Goal: Task Accomplishment & Management: Use online tool/utility

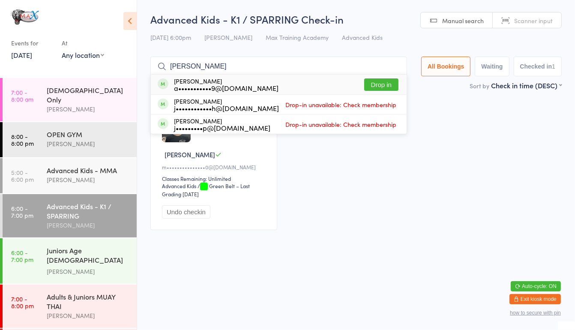
type input "[PERSON_NAME]"
click at [393, 81] on button "Drop in" at bounding box center [381, 84] width 34 height 12
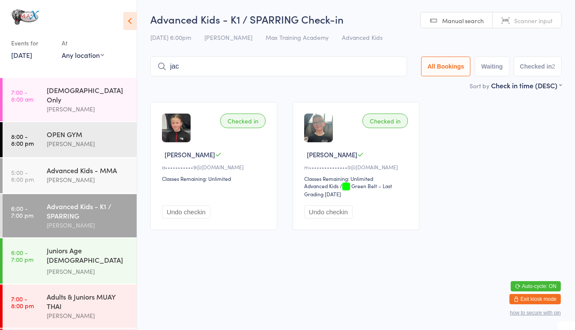
type input "jack"
click at [315, 68] on input "jack" at bounding box center [278, 67] width 257 height 20
drag, startPoint x: 393, startPoint y: 69, endPoint x: 391, endPoint y: 66, distance: 4.4
click at [391, 66] on input "jack" at bounding box center [278, 67] width 257 height 20
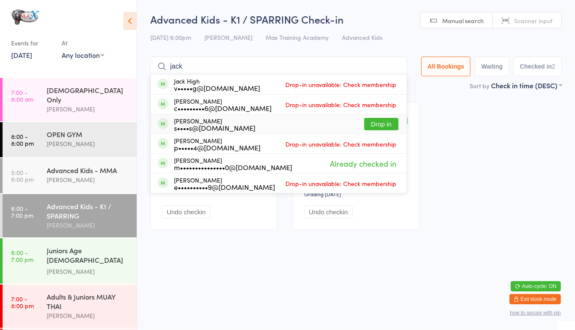
type input "jack"
click at [376, 123] on button "Drop in" at bounding box center [381, 124] width 34 height 12
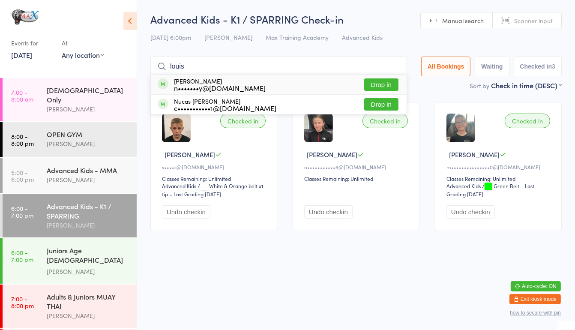
type input "louis"
click at [384, 84] on button "Drop in" at bounding box center [381, 84] width 34 height 12
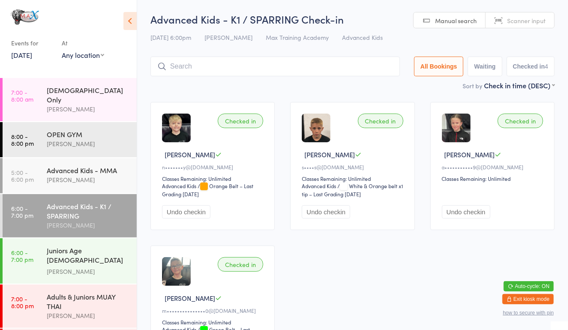
click at [82, 267] on div "[PERSON_NAME]" at bounding box center [88, 272] width 83 height 10
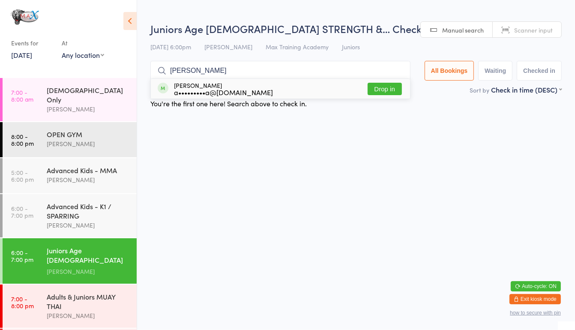
type input "[PERSON_NAME]"
click at [387, 90] on button "Drop in" at bounding box center [385, 89] width 34 height 12
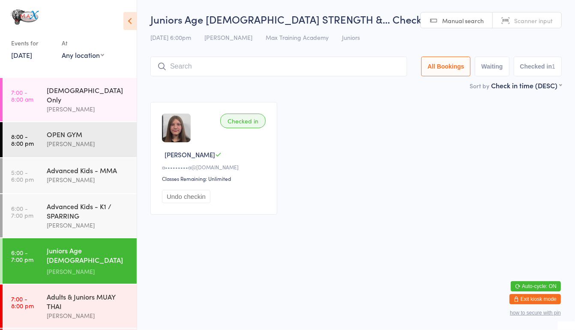
click at [330, 71] on input "search" at bounding box center [278, 67] width 257 height 20
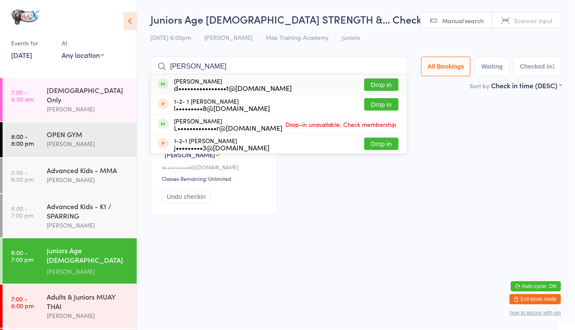
drag, startPoint x: 374, startPoint y: 80, endPoint x: 320, endPoint y: 182, distance: 115.4
click at [320, 182] on div "Checked in [PERSON_NAME] M a•••••••••a@[DOMAIN_NAME] Classes Remaining: Unlimit…" at bounding box center [356, 158] width 427 height 128
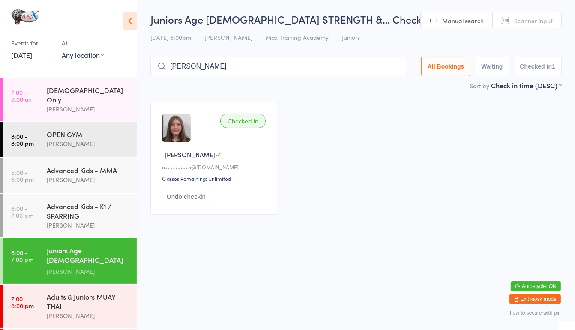
click at [309, 65] on input "[PERSON_NAME]" at bounding box center [278, 67] width 257 height 20
type input "[PERSON_NAME]"
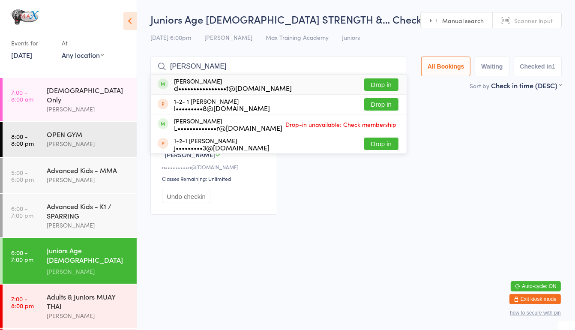
click at [381, 85] on button "Drop in" at bounding box center [381, 84] width 34 height 12
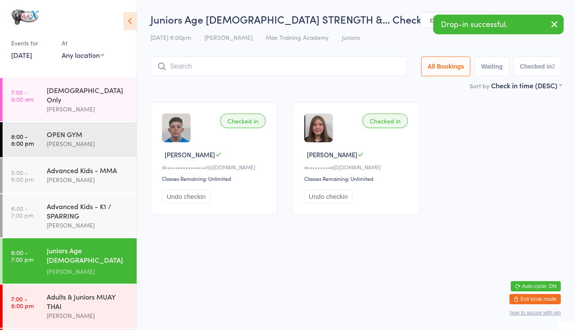
click at [60, 292] on div "Adults & Juniors MUAY THAI" at bounding box center [88, 301] width 83 height 19
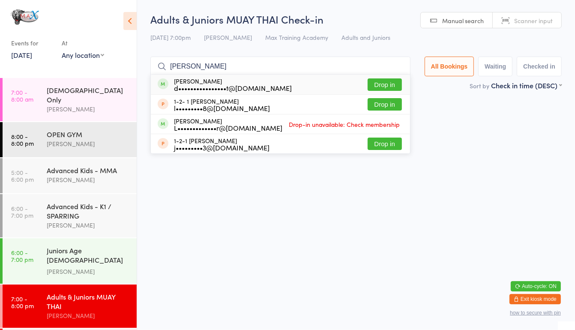
type input "[PERSON_NAME]"
click at [381, 84] on button "Drop in" at bounding box center [385, 84] width 34 height 12
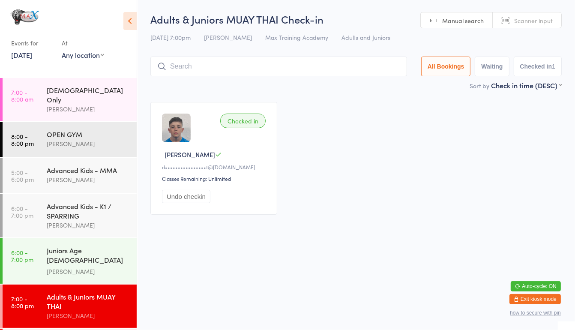
click at [23, 251] on time "6:00 - 7:00 pm" at bounding box center [22, 256] width 22 height 14
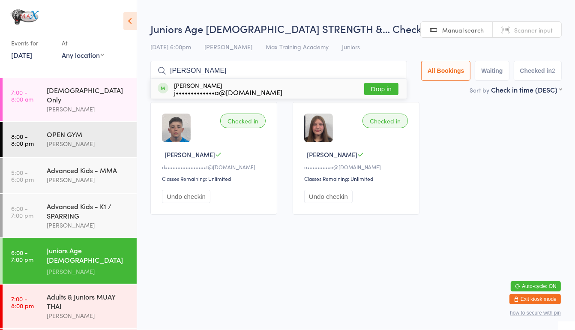
type input "[PERSON_NAME]"
click at [385, 80] on div "[PERSON_NAME] j•••••••••••••a@[DOMAIN_NAME] Drop in" at bounding box center [279, 89] width 256 height 20
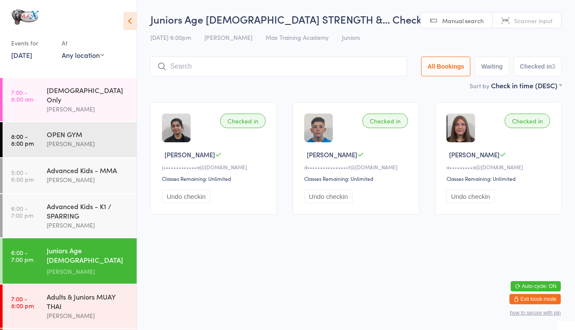
click at [74, 220] on div "[PERSON_NAME]" at bounding box center [88, 225] width 83 height 10
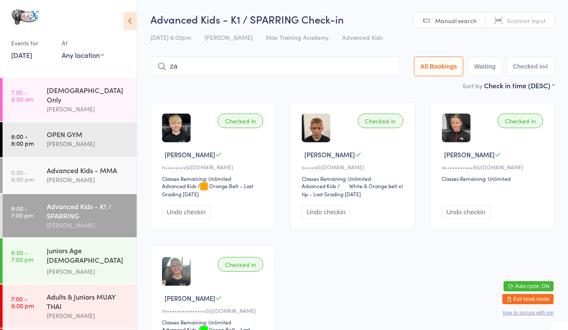
click at [214, 80] on div "Advanced Kids - K1 / SPARRING Check-in [DATE] 6:00pm [PERSON_NAME] Max Training…" at bounding box center [352, 46] width 404 height 69
click at [212, 76] on input "za" at bounding box center [274, 67] width 249 height 20
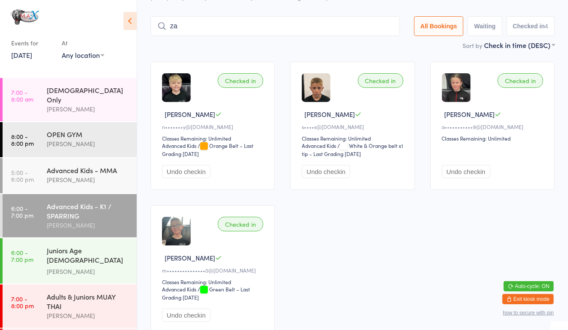
scroll to position [57, 0]
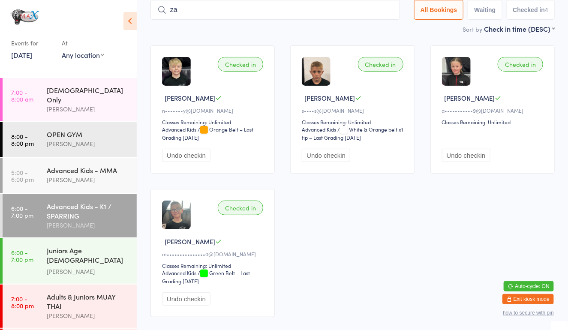
type input "z"
type input "za"
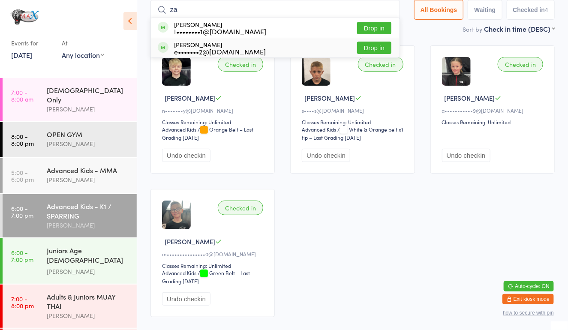
click at [56, 166] on div "Advanced Kids - MMA" at bounding box center [88, 169] width 83 height 9
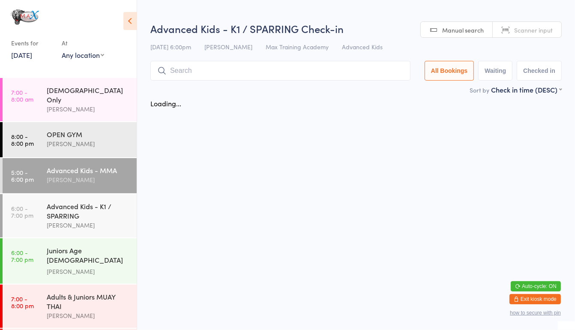
click at [60, 194] on div "Advanced Kids - K1 / SPARRING [PERSON_NAME]" at bounding box center [92, 215] width 90 height 43
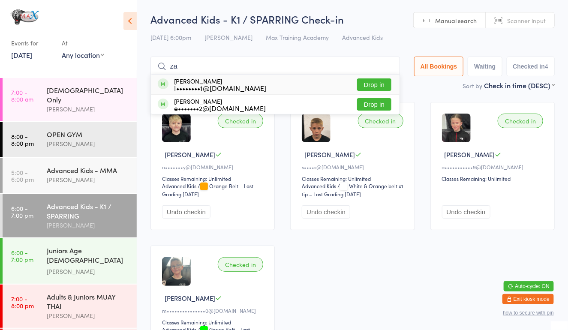
type input "za"
click at [223, 85] on div "I••••••••1@[DOMAIN_NAME]" at bounding box center [220, 87] width 92 height 7
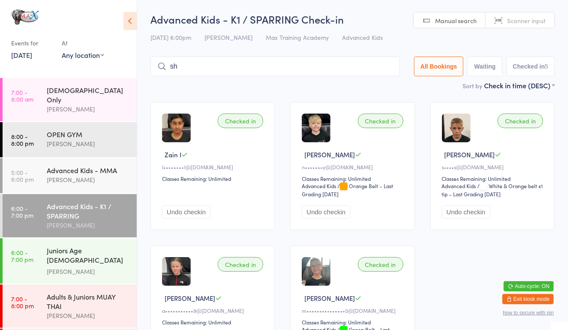
type input "s"
click at [79, 246] on div "Juniors Age [DEMOGRAPHIC_DATA] STRENGTH & CONDITIONING" at bounding box center [88, 256] width 83 height 21
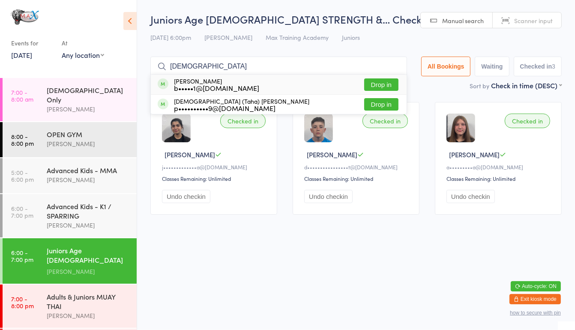
type input "[DEMOGRAPHIC_DATA]"
click at [378, 81] on button "Drop in" at bounding box center [381, 84] width 34 height 12
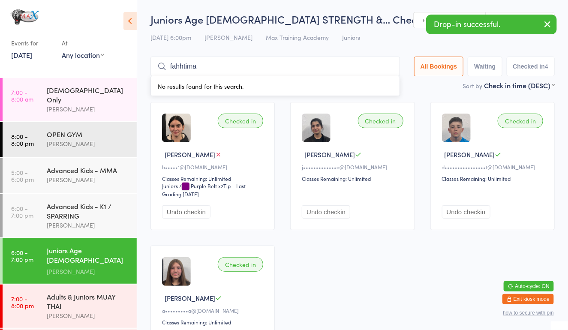
click at [184, 69] on input "fahhtima" at bounding box center [274, 67] width 249 height 20
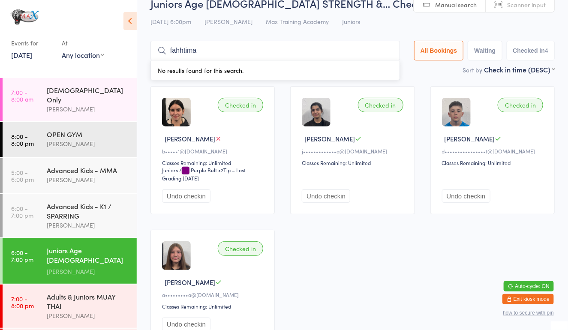
scroll to position [54, 0]
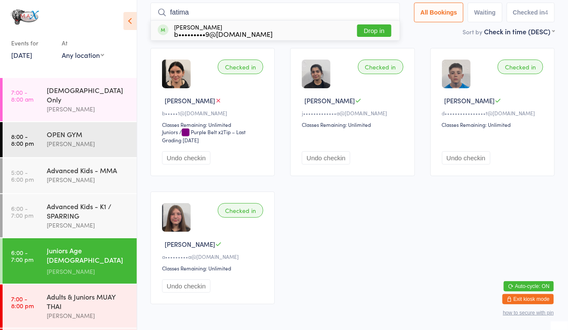
type input "fatima"
click at [376, 26] on button "Drop in" at bounding box center [374, 30] width 34 height 12
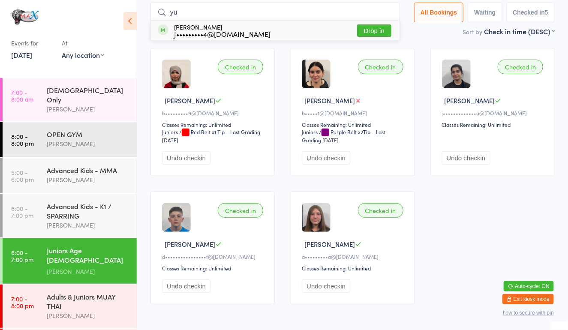
type input "yus"
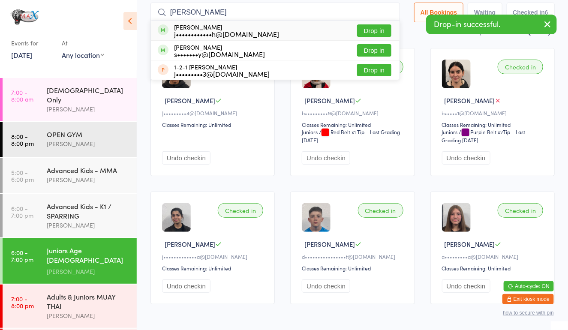
type input "[PERSON_NAME]"
click at [372, 54] on button "Drop in" at bounding box center [374, 50] width 34 height 12
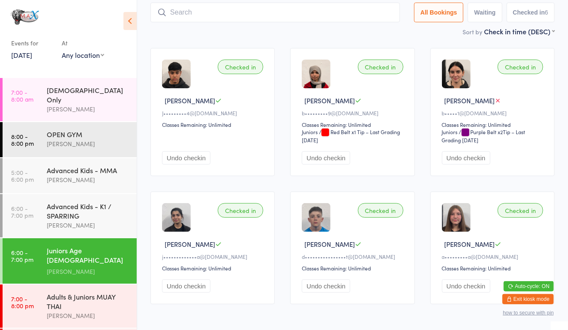
click at [108, 311] on div "[PERSON_NAME]" at bounding box center [88, 316] width 83 height 10
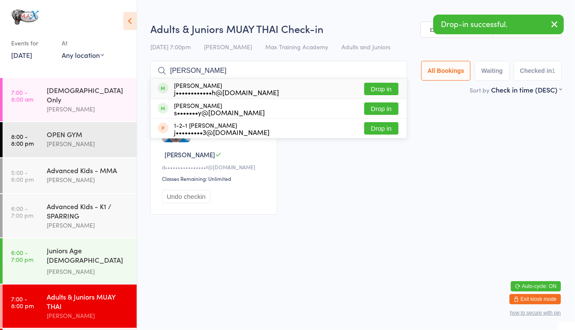
type input "[PERSON_NAME]"
click at [384, 111] on button "Drop in" at bounding box center [381, 108] width 34 height 12
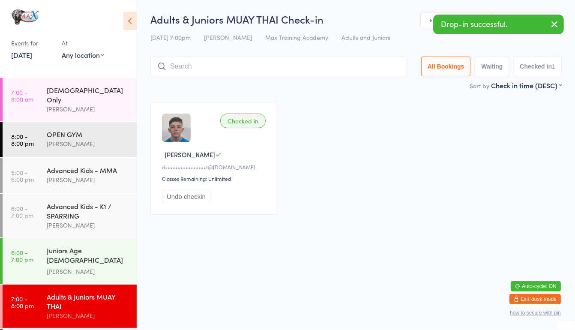
click at [87, 252] on div "Juniors Age [DEMOGRAPHIC_DATA] STRENGTH & CONDITIONING" at bounding box center [88, 256] width 83 height 21
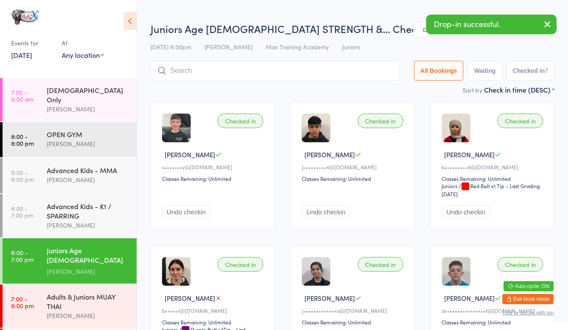
click at [90, 165] on div "Advanced Kids - MMA" at bounding box center [88, 169] width 83 height 9
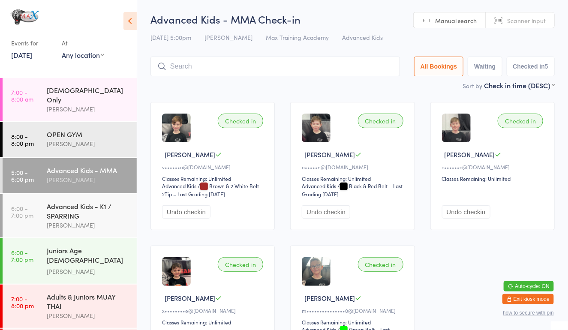
click at [77, 220] on div "[PERSON_NAME]" at bounding box center [88, 225] width 83 height 10
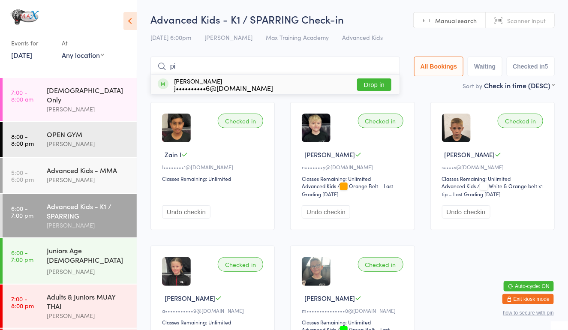
type input "pi"
click at [369, 87] on button "Drop in" at bounding box center [374, 84] width 34 height 12
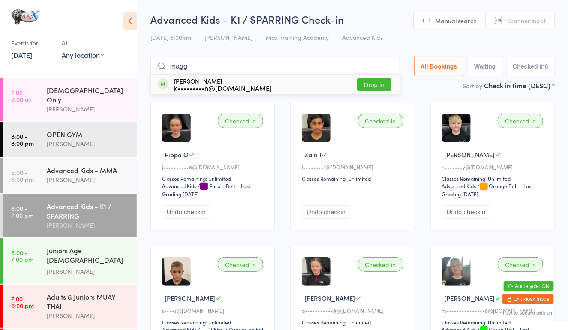
type input "magg"
click at [379, 80] on button "Drop in" at bounding box center [374, 84] width 34 height 12
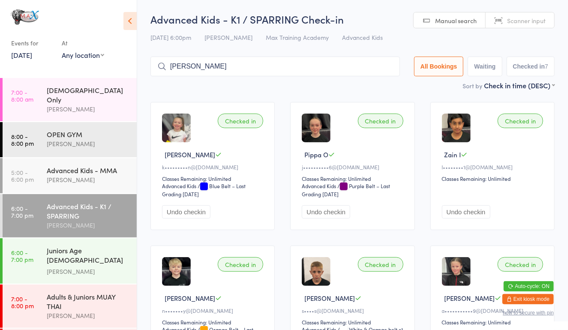
type input "[PERSON_NAME]"
click at [379, 80] on button "Drop in" at bounding box center [374, 84] width 34 height 12
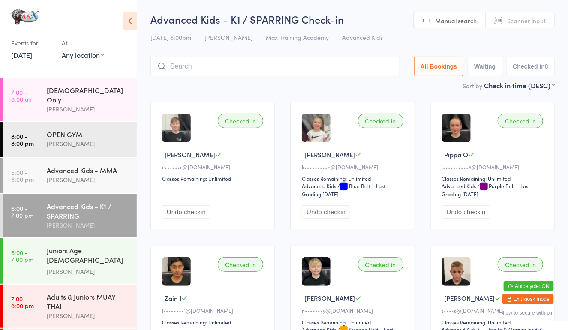
click at [55, 256] on div "Juniors Age [DEMOGRAPHIC_DATA] STRENGTH & CONDITIONING" at bounding box center [88, 256] width 83 height 21
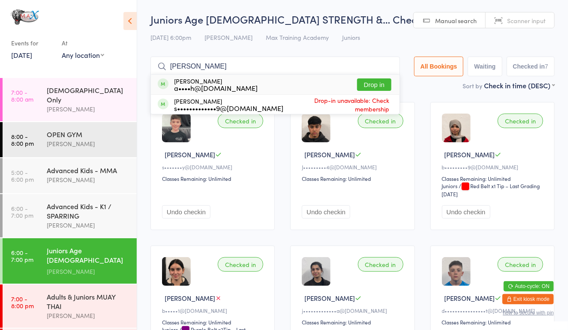
type input "[PERSON_NAME]"
click at [382, 81] on button "Drop in" at bounding box center [374, 84] width 34 height 12
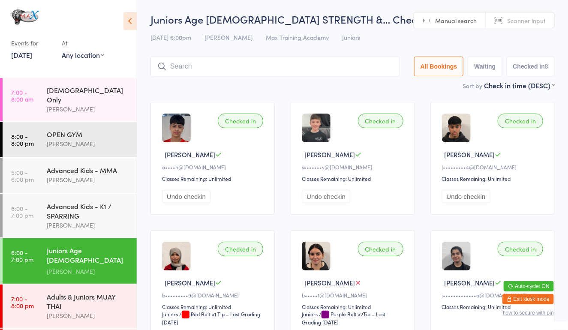
click at [90, 212] on div "Advanced Kids - K1 / SPARRING" at bounding box center [88, 210] width 83 height 19
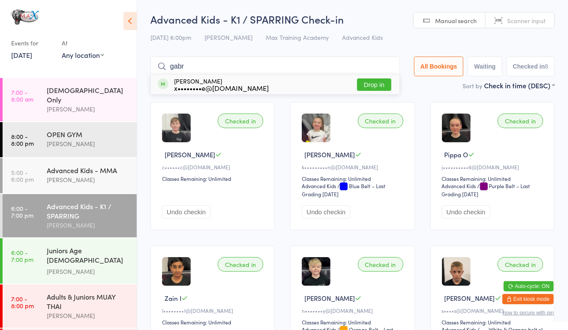
type input "gabr"
click at [369, 84] on button "Drop in" at bounding box center [374, 84] width 34 height 12
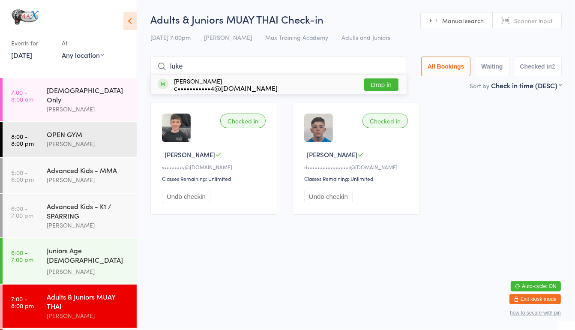
type input "luke"
click at [384, 80] on button "Drop in" at bounding box center [381, 84] width 34 height 12
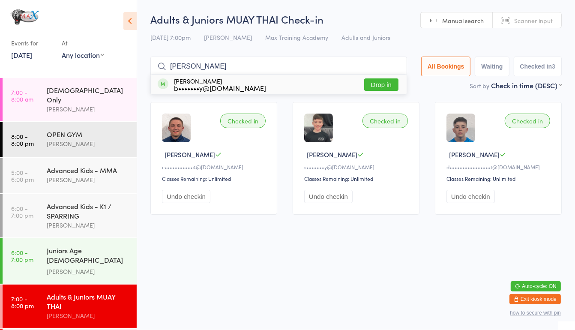
type input "[PERSON_NAME]"
click at [387, 80] on button "Drop in" at bounding box center [381, 84] width 34 height 12
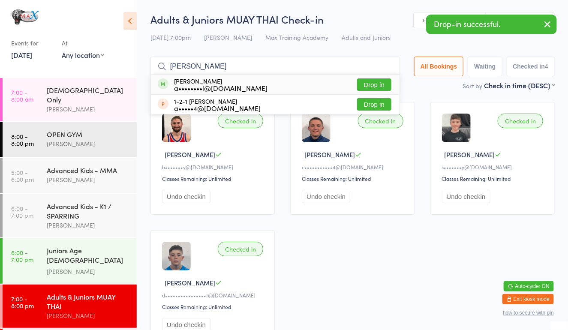
type input "[PERSON_NAME]"
click at [375, 85] on button "Drop in" at bounding box center [374, 84] width 34 height 12
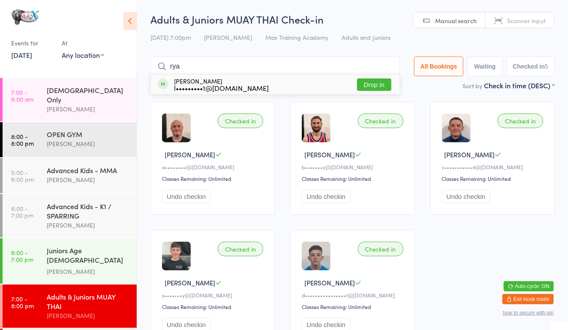
type input "rya"
click at [370, 81] on button "Drop in" at bounding box center [374, 84] width 34 height 12
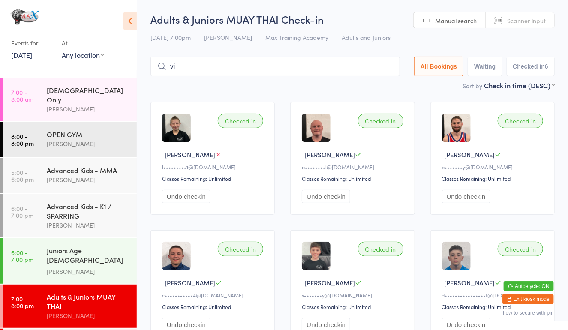
type input "v"
type input "V"
type input "Vis"
click at [384, 66] on input "Vis" at bounding box center [274, 67] width 249 height 20
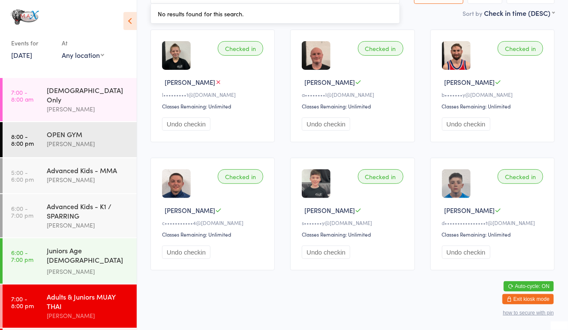
scroll to position [22, 0]
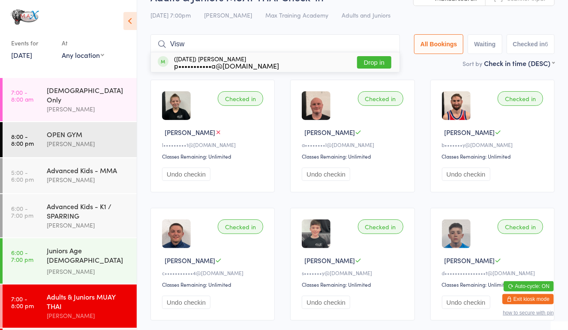
type input "Visw"
drag, startPoint x: 373, startPoint y: 65, endPoint x: 366, endPoint y: 59, distance: 10.0
click at [366, 59] on button "Drop in" at bounding box center [374, 62] width 34 height 12
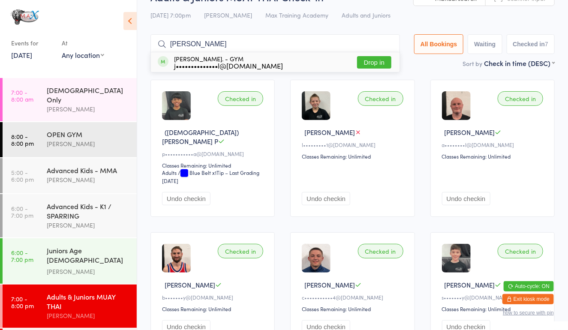
type input "[PERSON_NAME]"
click at [368, 60] on button "Drop in" at bounding box center [374, 62] width 34 height 12
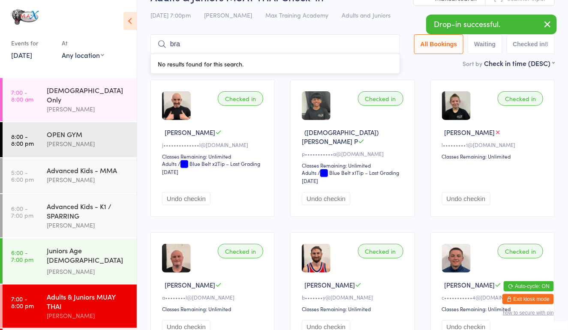
type input "[PERSON_NAME]"
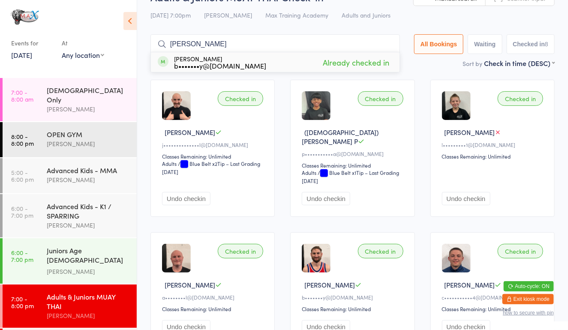
click at [384, 45] on input "[PERSON_NAME]" at bounding box center [274, 44] width 249 height 20
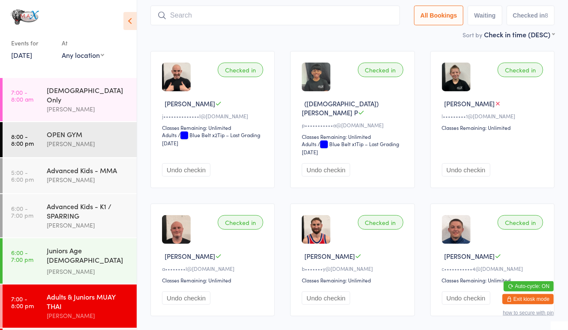
scroll to position [57, 0]
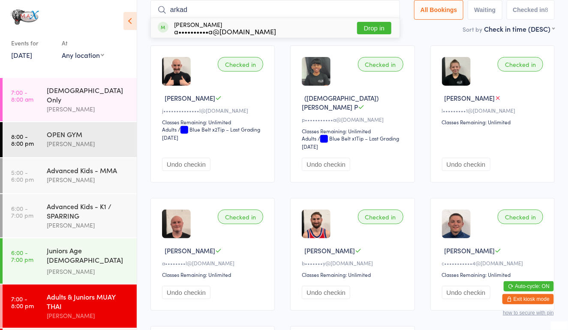
type input "arkad"
click at [384, 25] on button "Drop in" at bounding box center [374, 28] width 34 height 12
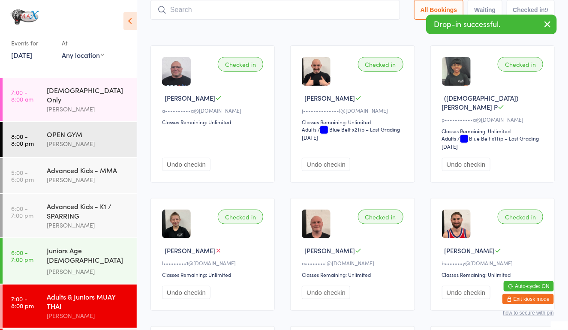
click at [378, 38] on main "Adults & Juniors MUAY THAI Check-in [DATE] 7:00pm [PERSON_NAME] Max Training Ac…" at bounding box center [352, 200] width 404 height 491
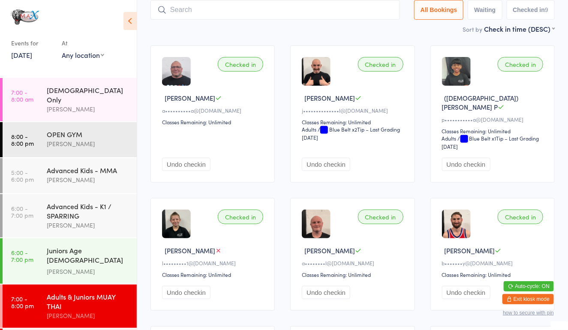
click at [204, 9] on input "search" at bounding box center [274, 10] width 249 height 20
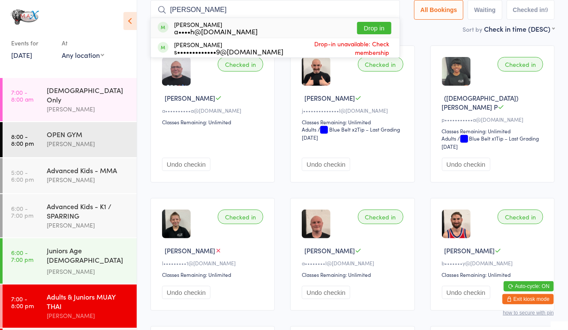
type input "[PERSON_NAME]"
click at [369, 29] on button "Drop in" at bounding box center [374, 28] width 34 height 12
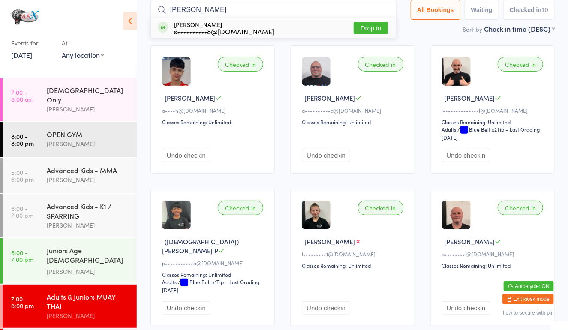
type input "[PERSON_NAME]"
click at [376, 24] on button "Drop in" at bounding box center [371, 28] width 34 height 12
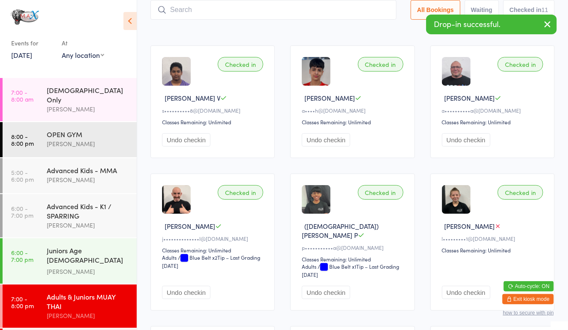
click at [96, 292] on div "Adults & Juniors MUAY THAI" at bounding box center [88, 301] width 83 height 19
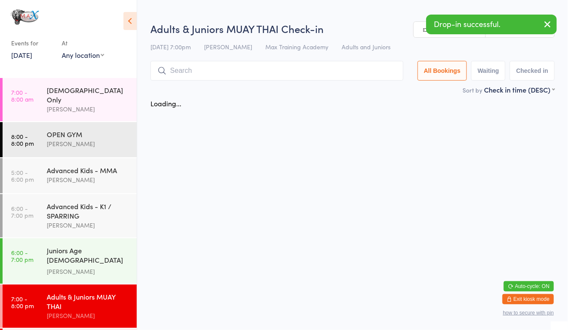
scroll to position [0, 0]
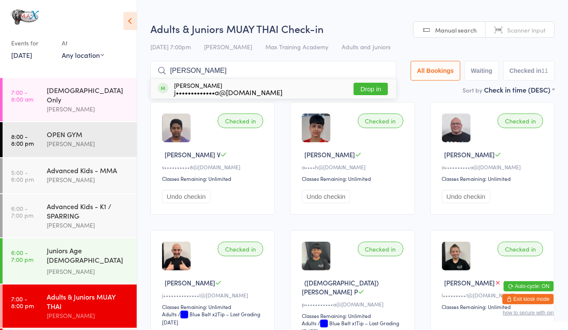
type input "[PERSON_NAME]"
click at [377, 81] on div "[PERSON_NAME] j•••••••••••••a@[DOMAIN_NAME] Drop in" at bounding box center [273, 89] width 245 height 20
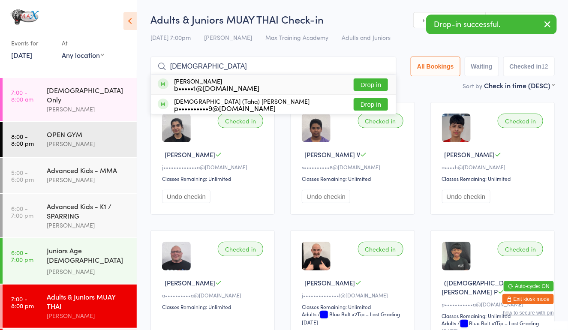
type input "[DEMOGRAPHIC_DATA]"
click at [375, 81] on button "Drop in" at bounding box center [371, 84] width 34 height 12
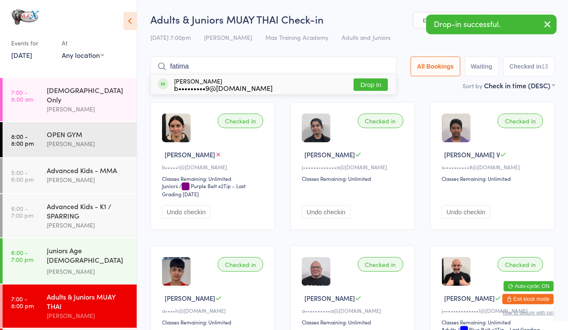
type input "fatima"
click at [376, 81] on button "Drop in" at bounding box center [371, 84] width 34 height 12
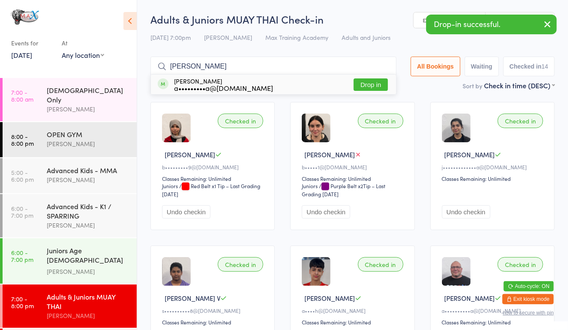
type input "[PERSON_NAME]"
click at [371, 83] on button "Drop in" at bounding box center [371, 84] width 34 height 12
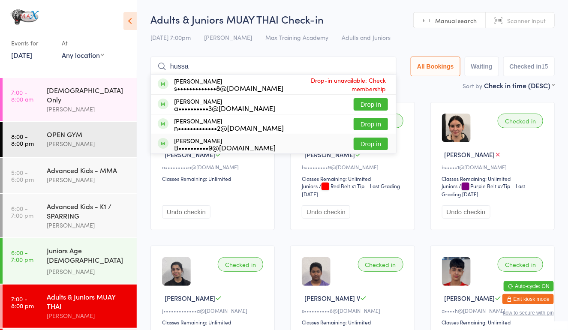
type input "hussa"
click at [377, 141] on button "Drop in" at bounding box center [371, 144] width 34 height 12
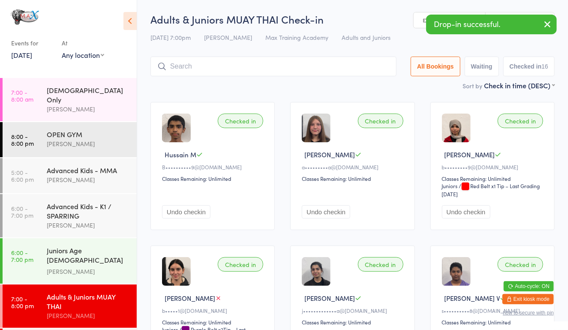
click at [51, 267] on div "[PERSON_NAME]" at bounding box center [88, 272] width 83 height 10
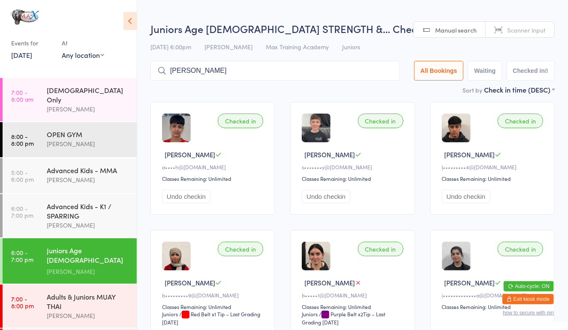
type input "[PERSON_NAME]"
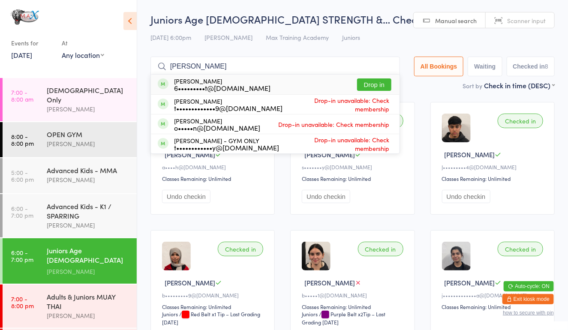
click at [369, 84] on button "Drop in" at bounding box center [374, 84] width 34 height 12
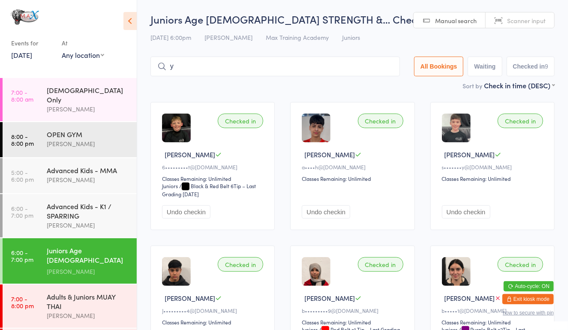
type input "yu"
click at [405, 82] on div "Sort by Check in time (DESC) First name (ASC) First name (DESC) Last name (ASC)…" at bounding box center [352, 85] width 404 height 9
click at [323, 73] on input "[PERSON_NAME]" at bounding box center [274, 67] width 249 height 20
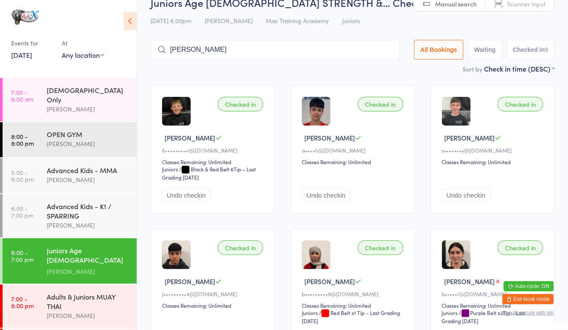
scroll to position [40, 0]
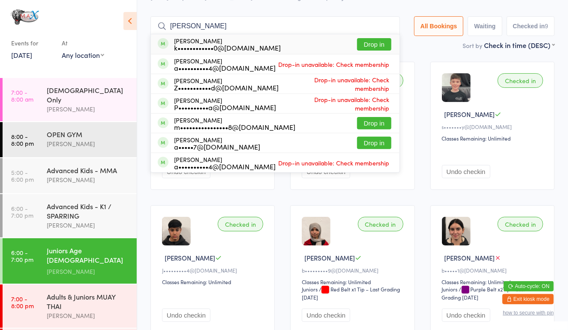
type input "[PERSON_NAME]"
click at [363, 47] on button "Drop in" at bounding box center [374, 44] width 34 height 12
